Goal: Find specific fact: Find specific fact

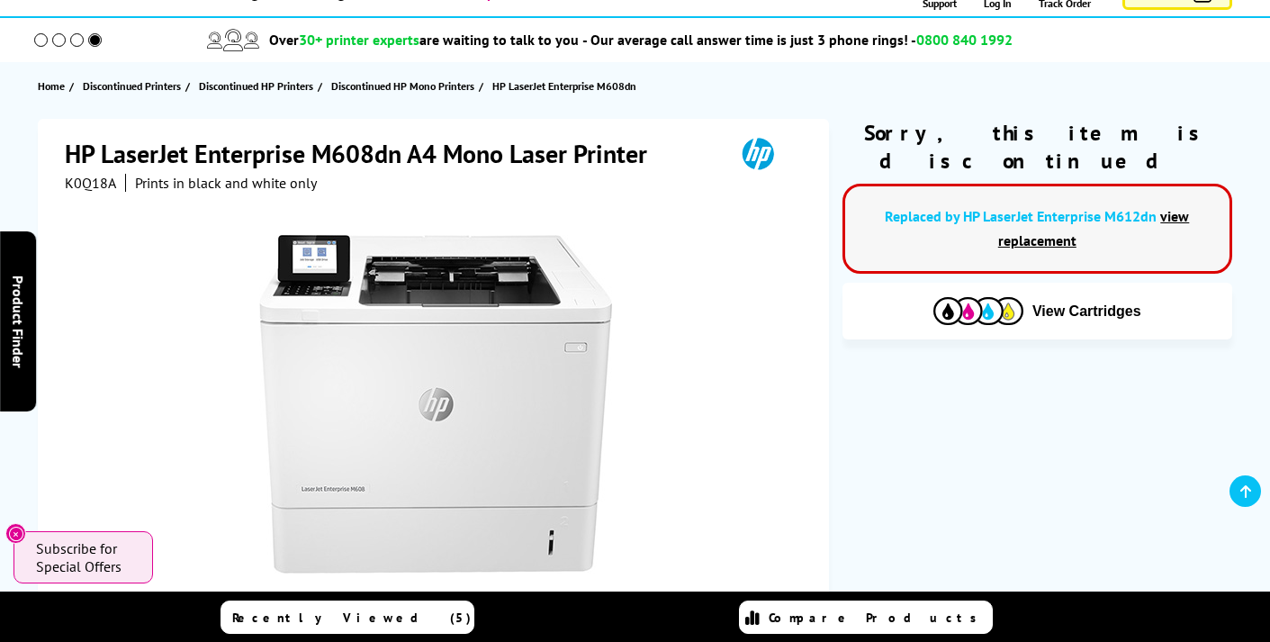
scroll to position [124, 0]
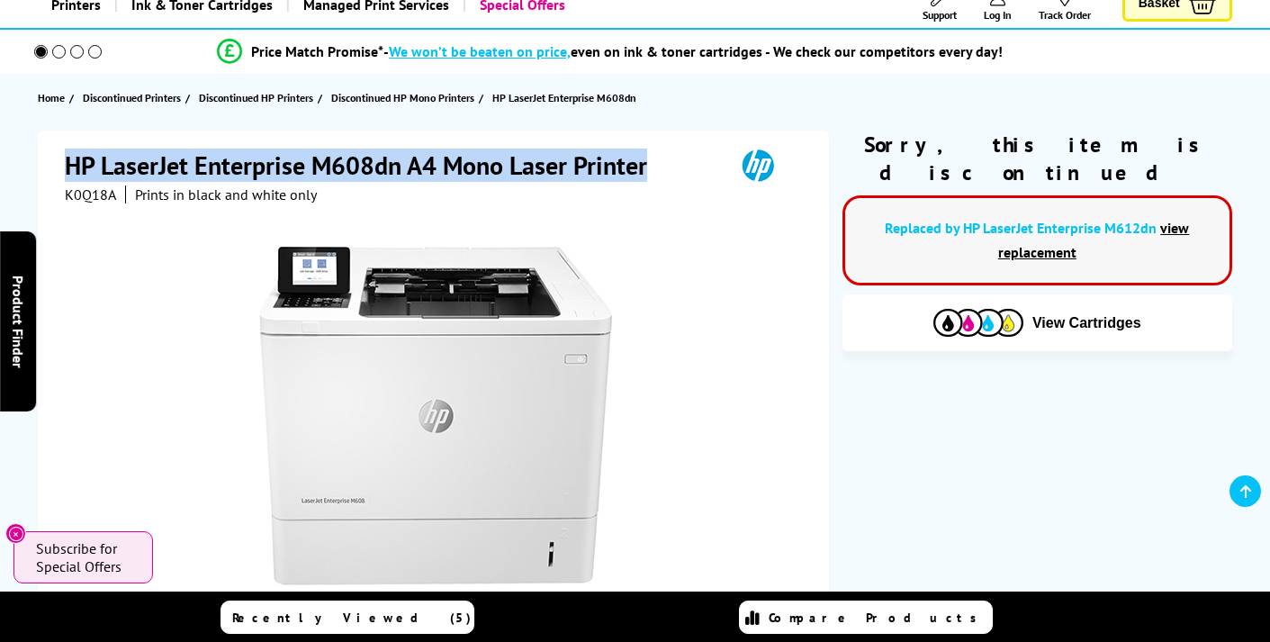
drag, startPoint x: 669, startPoint y: 158, endPoint x: 466, endPoint y: 133, distance: 204.9
click at [466, 133] on div "HP LaserJet Enterprise M608dn A4 Mono Laser Printer K0Q18A Prints in black and …" at bounding box center [433, 518] width 791 height 776
copy h1 "HP LaserJet Enterprise M608dn A4 Mono Laser Printer"
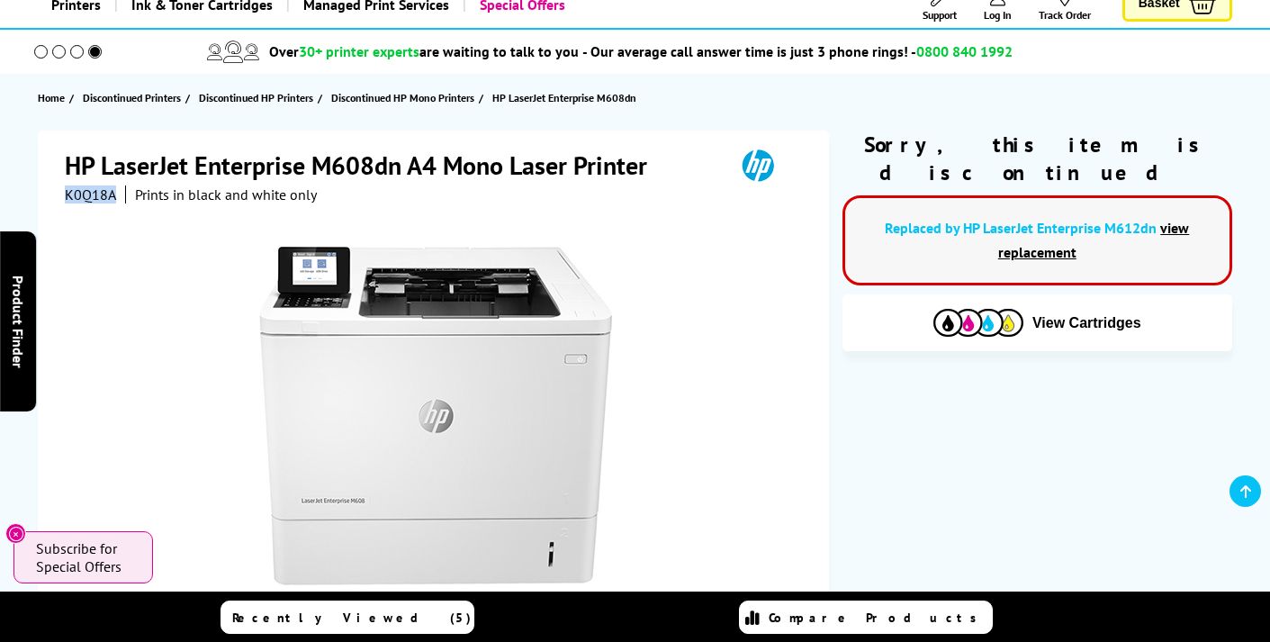
drag, startPoint x: 121, startPoint y: 196, endPoint x: 63, endPoint y: 197, distance: 57.6
click at [63, 197] on div "HP LaserJet Enterprise M608dn A4 Mono Laser Printer K0Q18A Prints in black and …" at bounding box center [433, 518] width 791 height 776
copy span "K0Q18A"
click at [511, 33] on div "Price Match Promise* - We won’t be beaten on price, even on ink & toner cartrid…" at bounding box center [635, 52] width 1270 height 44
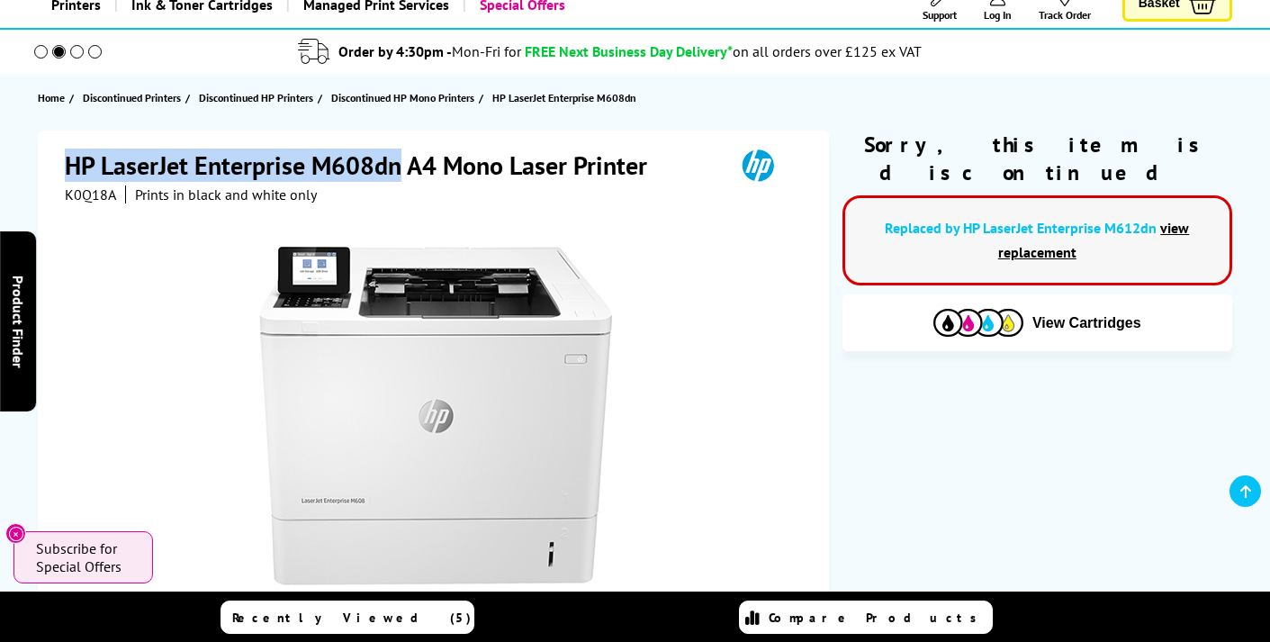
drag, startPoint x: 392, startPoint y: 171, endPoint x: 105, endPoint y: 143, distance: 288.4
click at [105, 143] on div "HP LaserJet Enterprise M608dn A4 Mono Laser Printer K0Q18A Prints in black and …" at bounding box center [433, 518] width 791 height 776
copy h1 "HP LaserJet Enterprise M608dn"
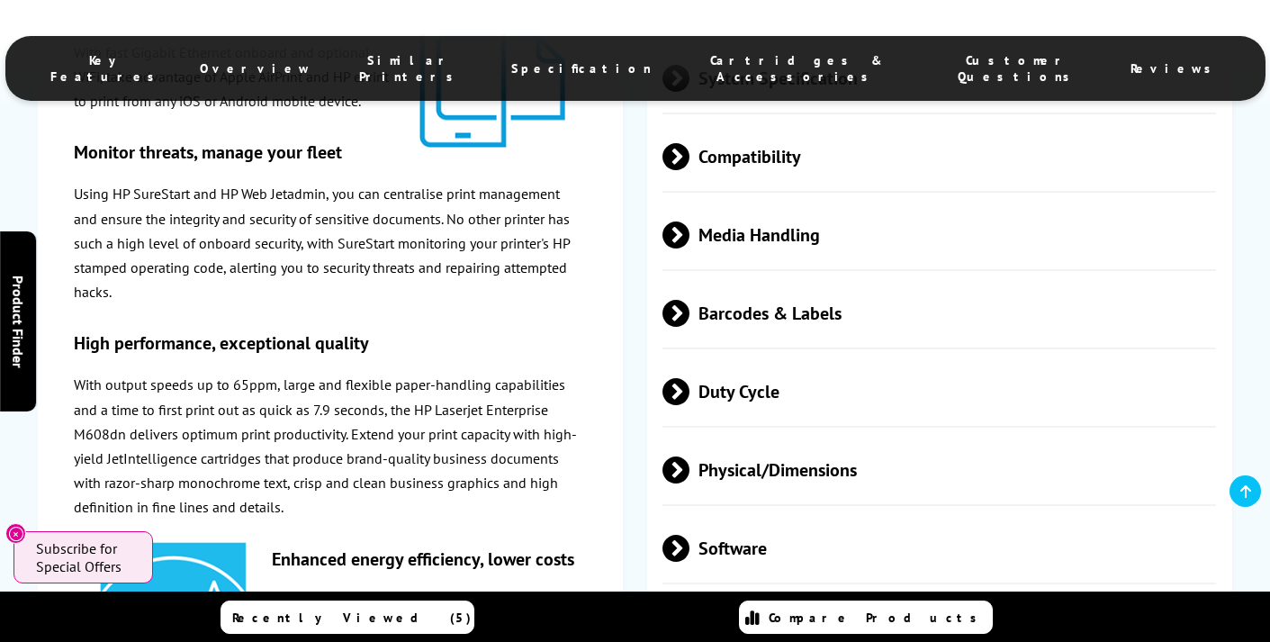
scroll to position [2306, 0]
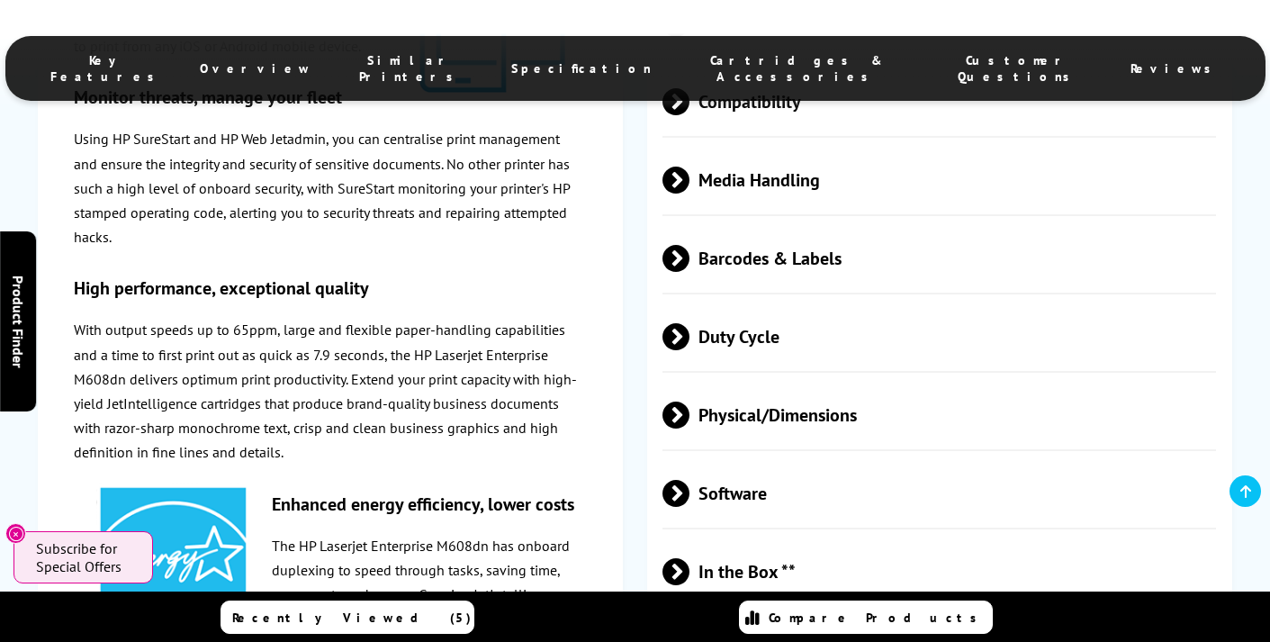
drag, startPoint x: 757, startPoint y: 280, endPoint x: 800, endPoint y: 287, distance: 43.8
click at [757, 280] on span "Barcodes & Labels" at bounding box center [939, 258] width 554 height 67
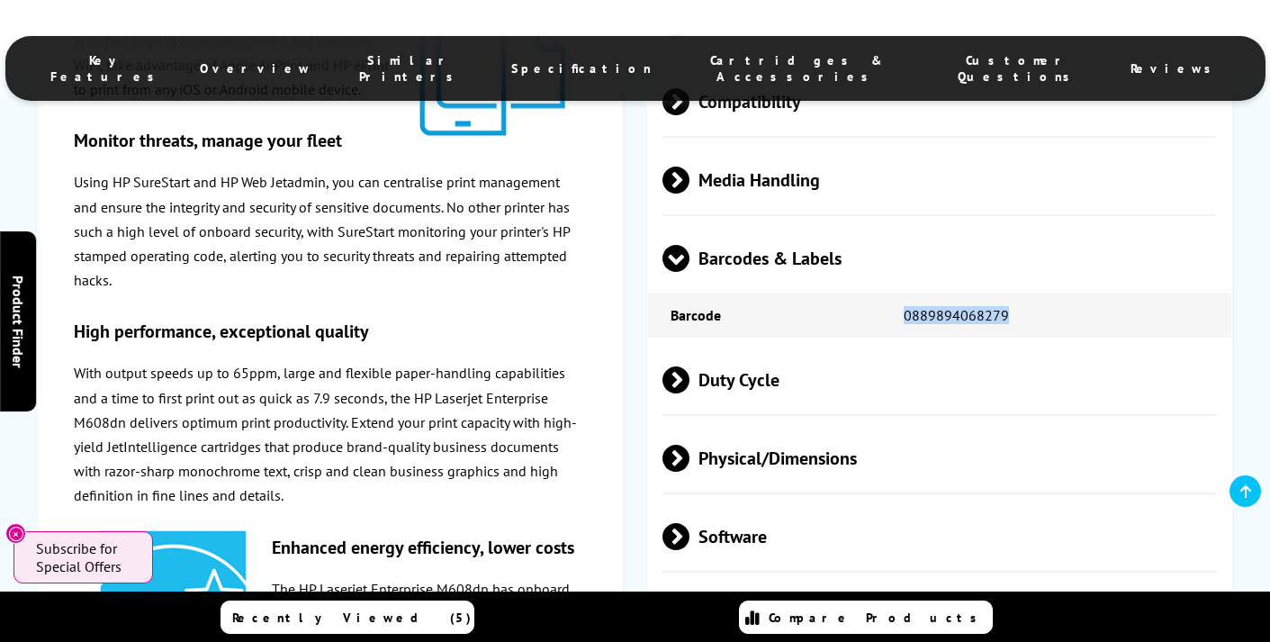
drag, startPoint x: 991, startPoint y: 302, endPoint x: 896, endPoint y: 312, distance: 95.0
click at [896, 312] on td "0889894068279" at bounding box center [1056, 314] width 350 height 45
copy td "0889894068279"
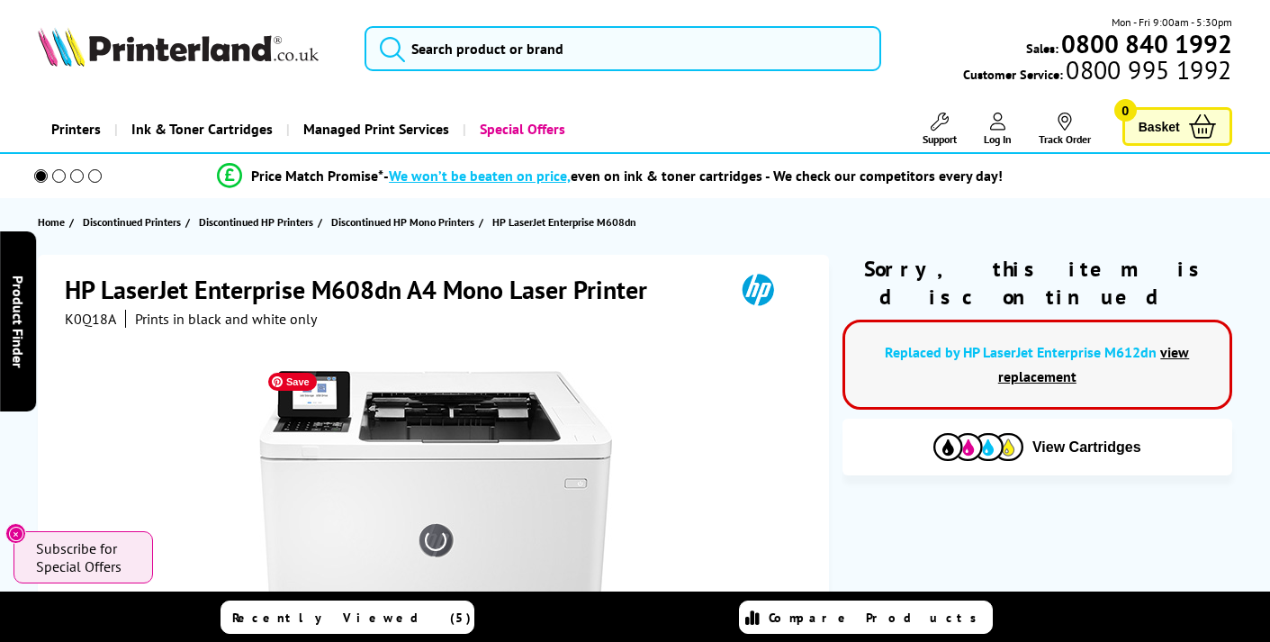
scroll to position [0, 0]
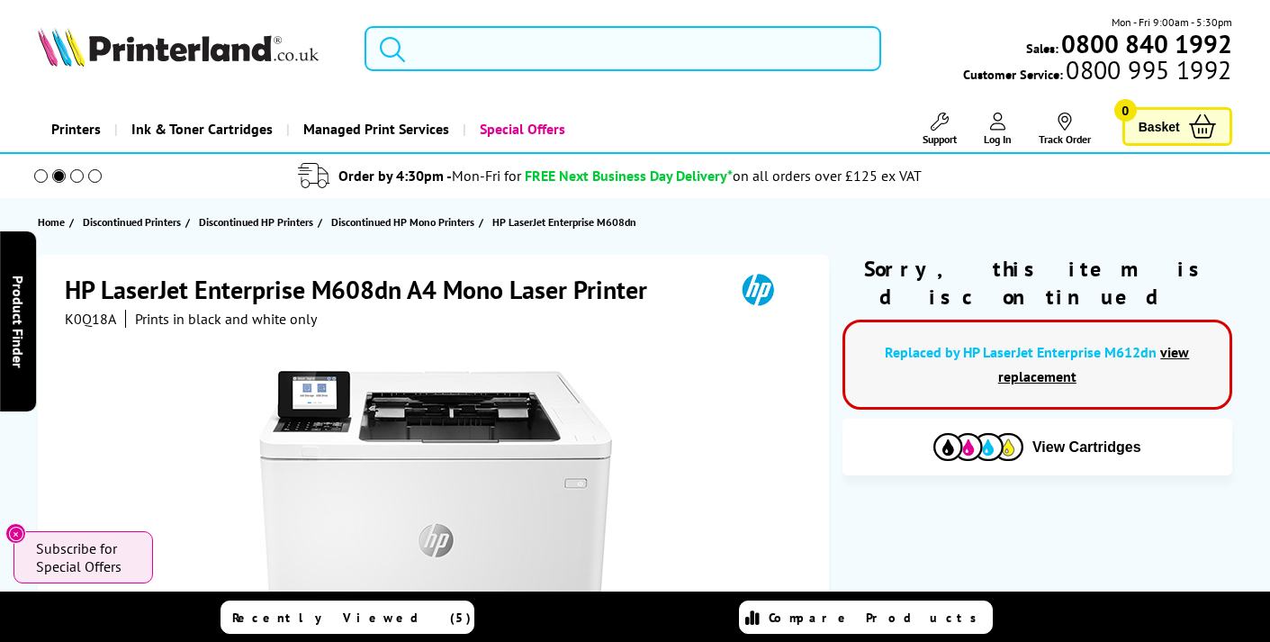
click at [552, 52] on input "search" at bounding box center [622, 48] width 516 height 45
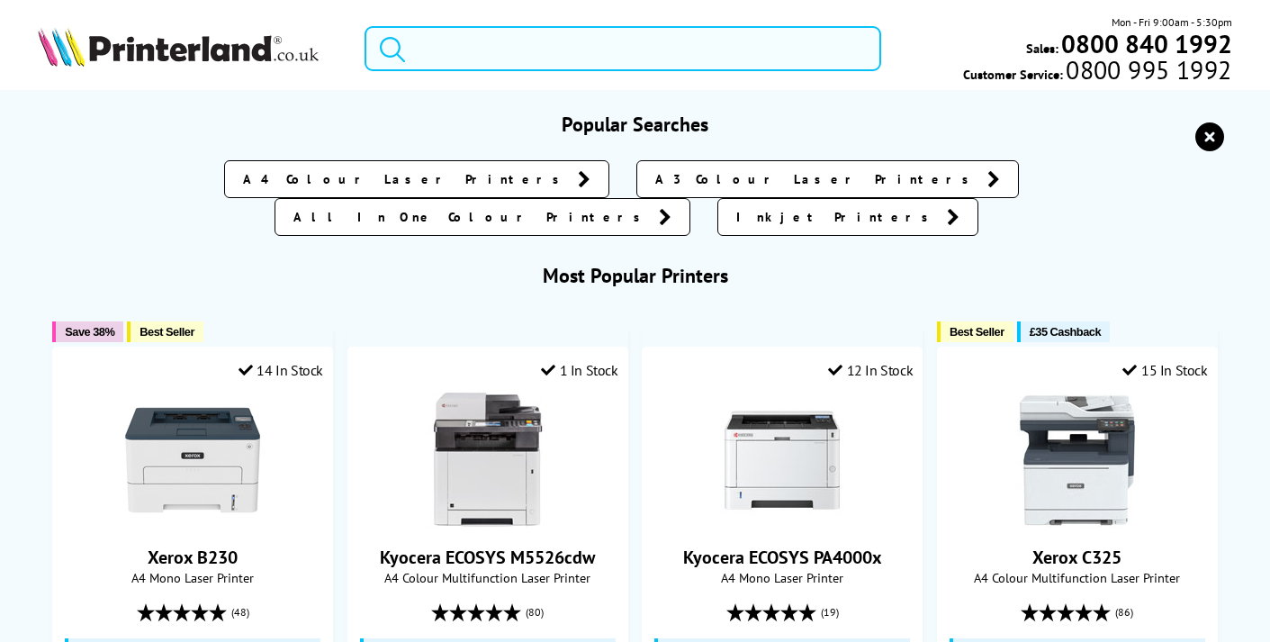
paste input "bd3400"
type input "bd3400"
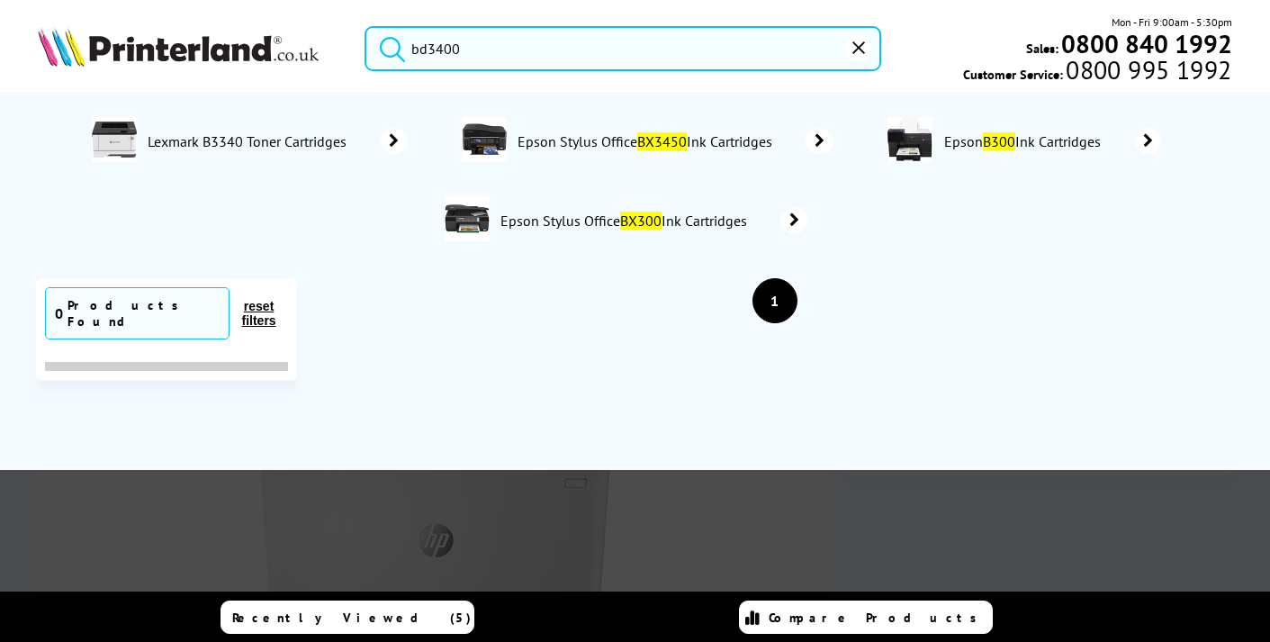
click at [534, 58] on input "bd3400" at bounding box center [622, 48] width 516 height 45
click at [533, 58] on input "bd3400" at bounding box center [622, 48] width 516 height 45
click at [534, 58] on input "bd3400" at bounding box center [622, 48] width 516 height 45
